Goal: Task Accomplishment & Management: Use online tool/utility

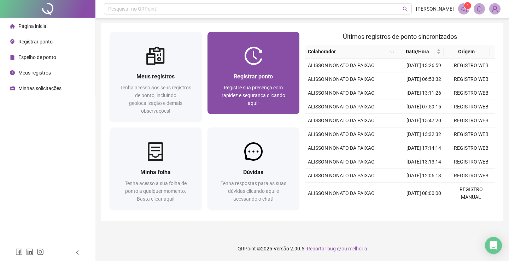
click at [253, 67] on div "Registrar ponto Registre sua presença com rapidez e segurança clicando aqui!" at bounding box center [253, 89] width 92 height 49
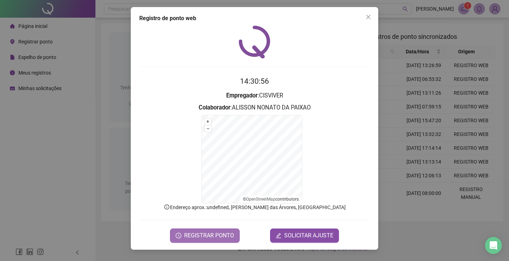
click at [210, 239] on span "REGISTRAR PONTO" at bounding box center [209, 236] width 50 height 8
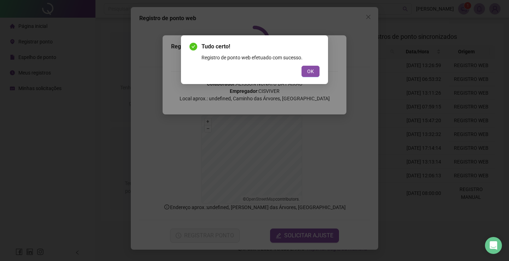
drag, startPoint x: 317, startPoint y: 66, endPoint x: 318, endPoint y: 71, distance: 5.1
click at [315, 71] on button "OK" at bounding box center [311, 71] width 18 height 11
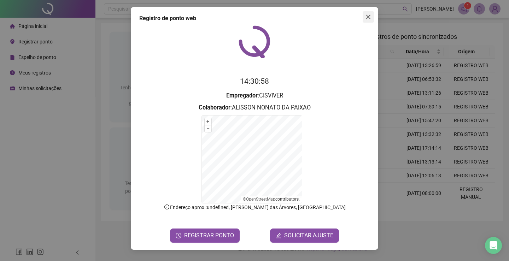
click at [370, 17] on icon "close" at bounding box center [368, 17] width 6 height 6
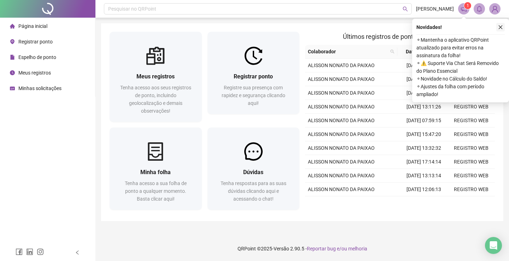
click at [501, 26] on icon "close" at bounding box center [500, 27] width 5 height 5
